Goal: Task Accomplishment & Management: Use online tool/utility

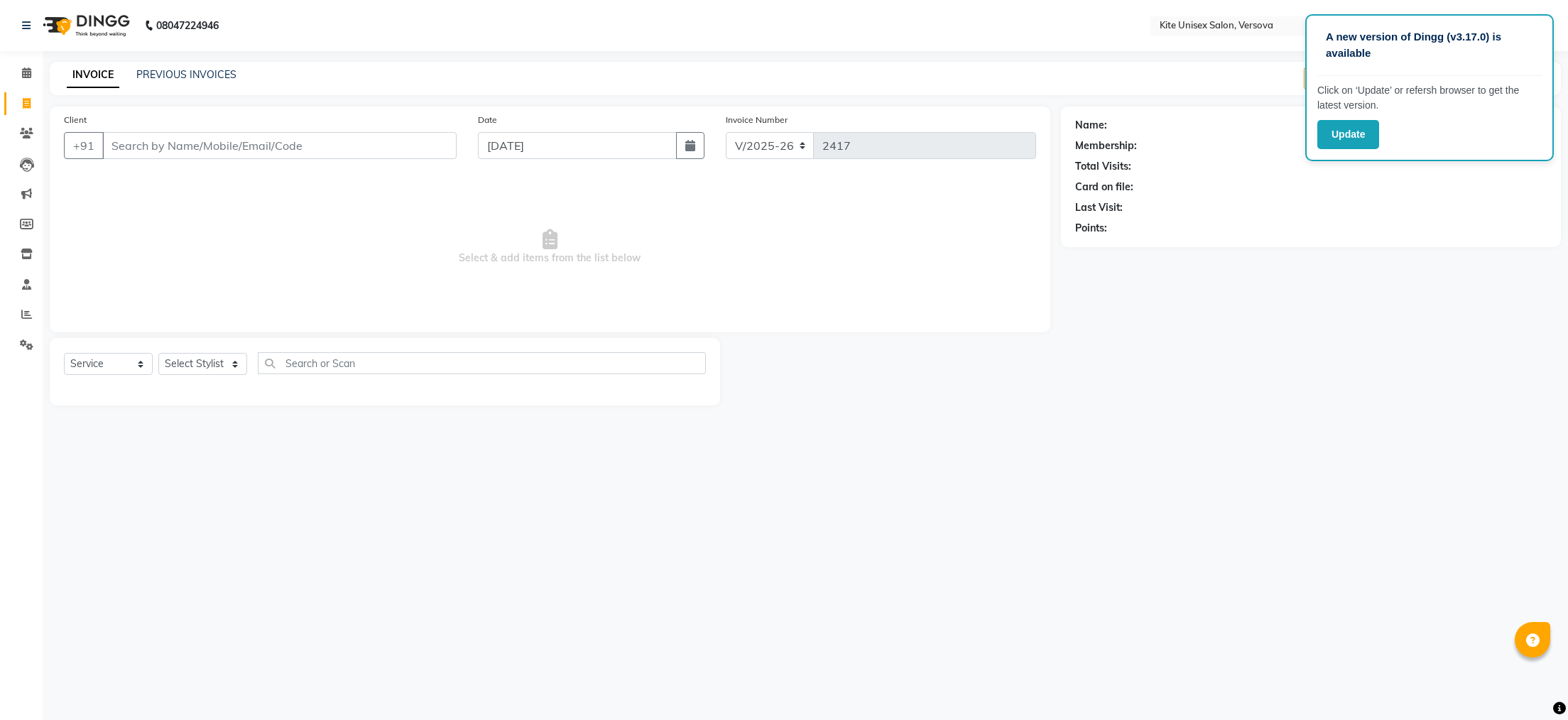
select select "6093"
select select "service"
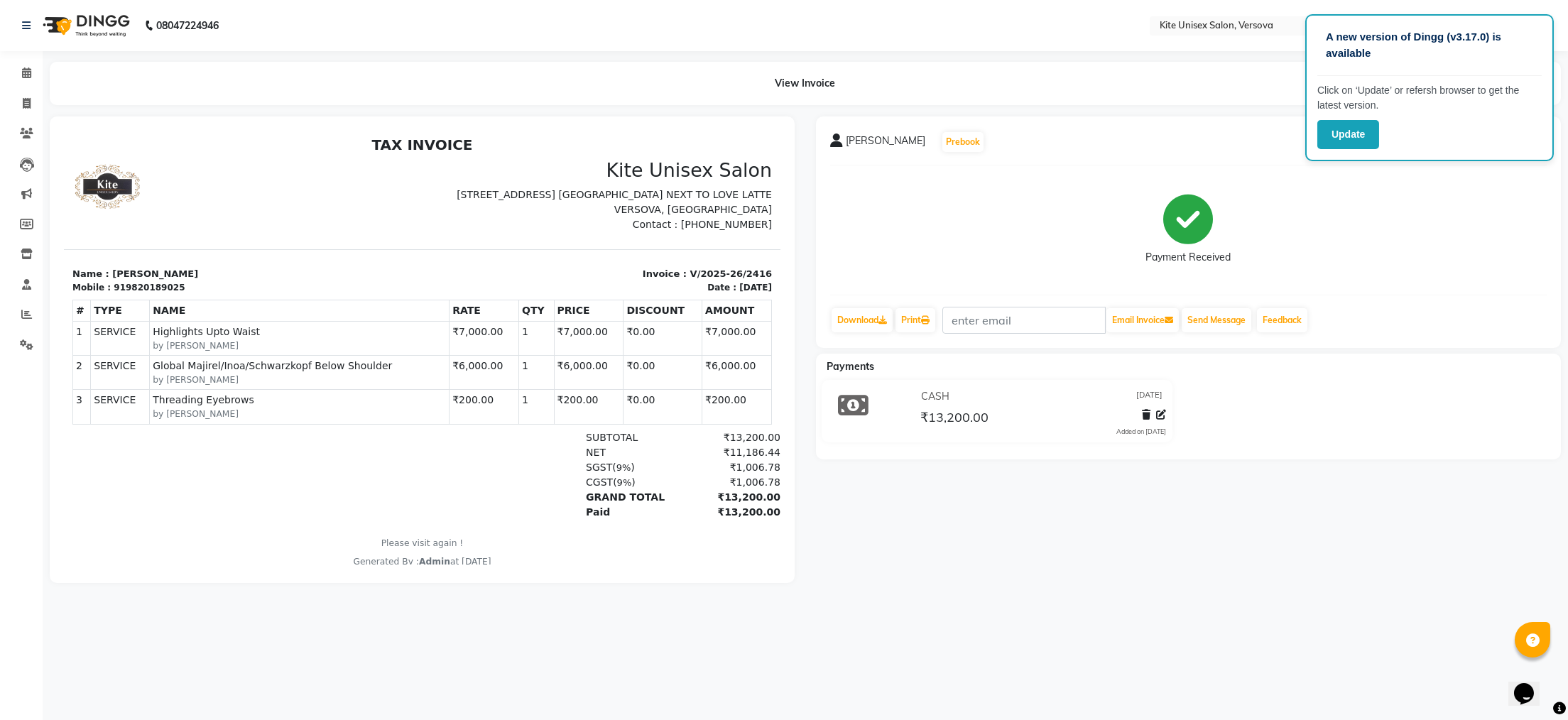
select select "service"
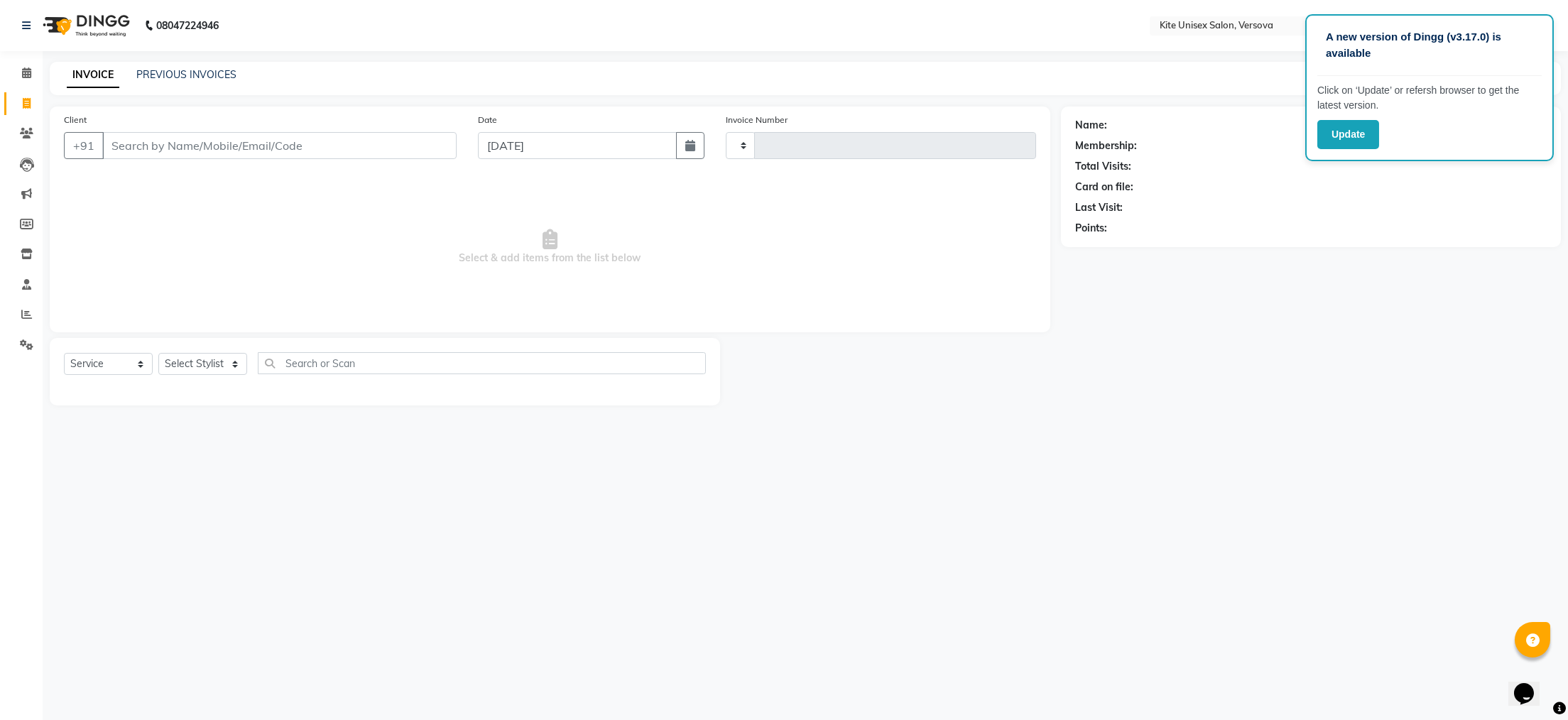
type input "2417"
select select "6093"
